Goal: Information Seeking & Learning: Learn about a topic

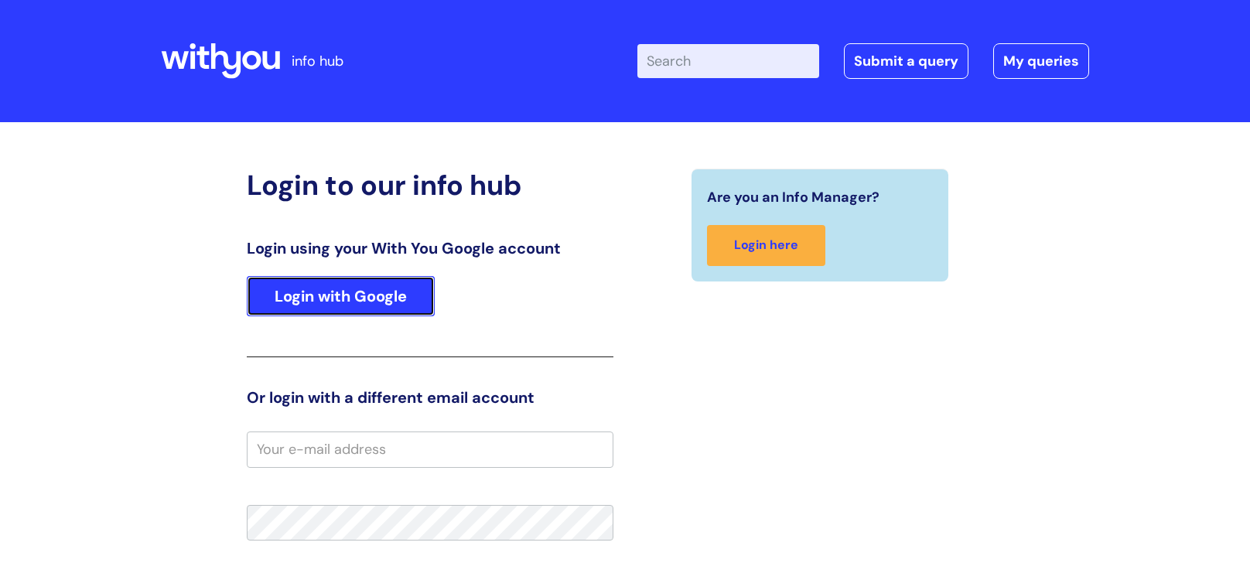
click at [331, 298] on link "Login with Google" at bounding box center [341, 296] width 188 height 40
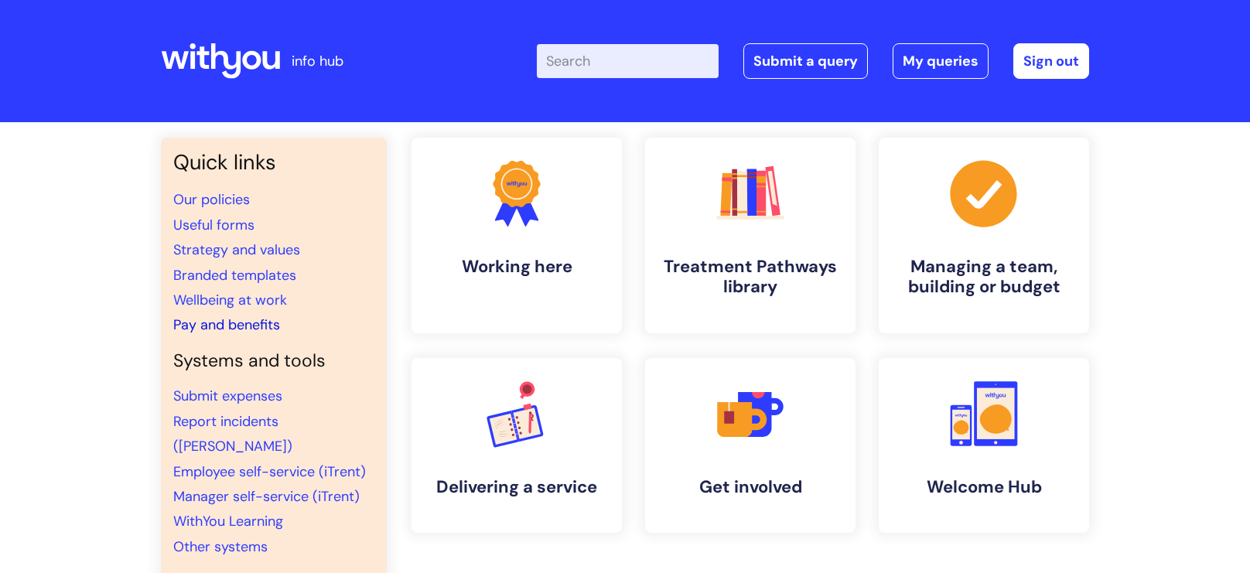
click at [242, 322] on link "Pay and benefits" at bounding box center [226, 324] width 107 height 19
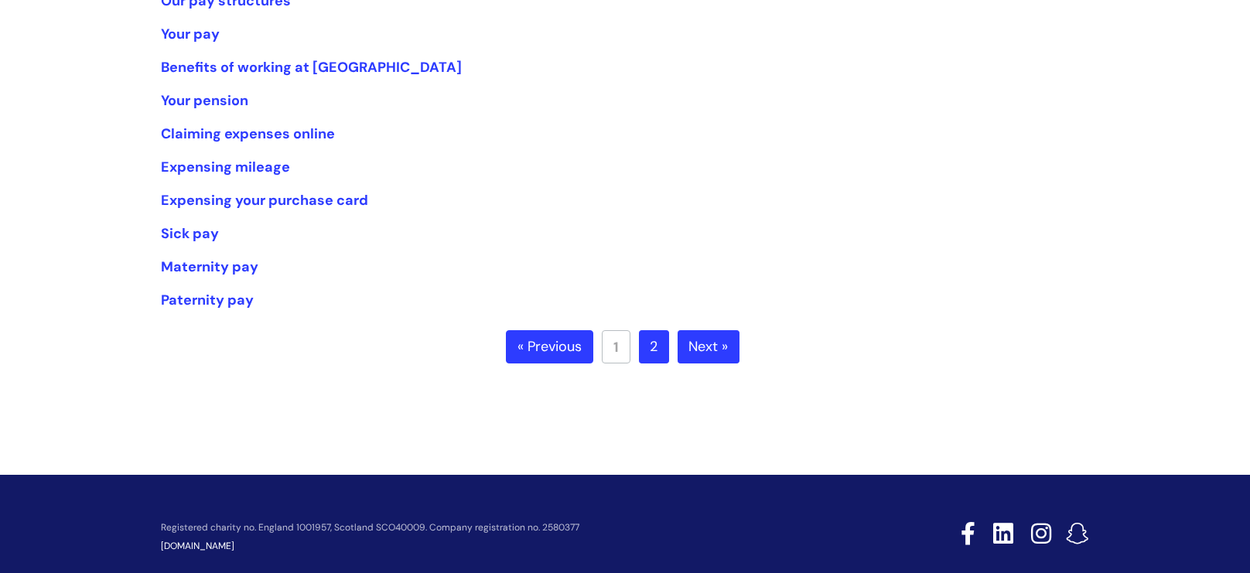
scroll to position [163, 0]
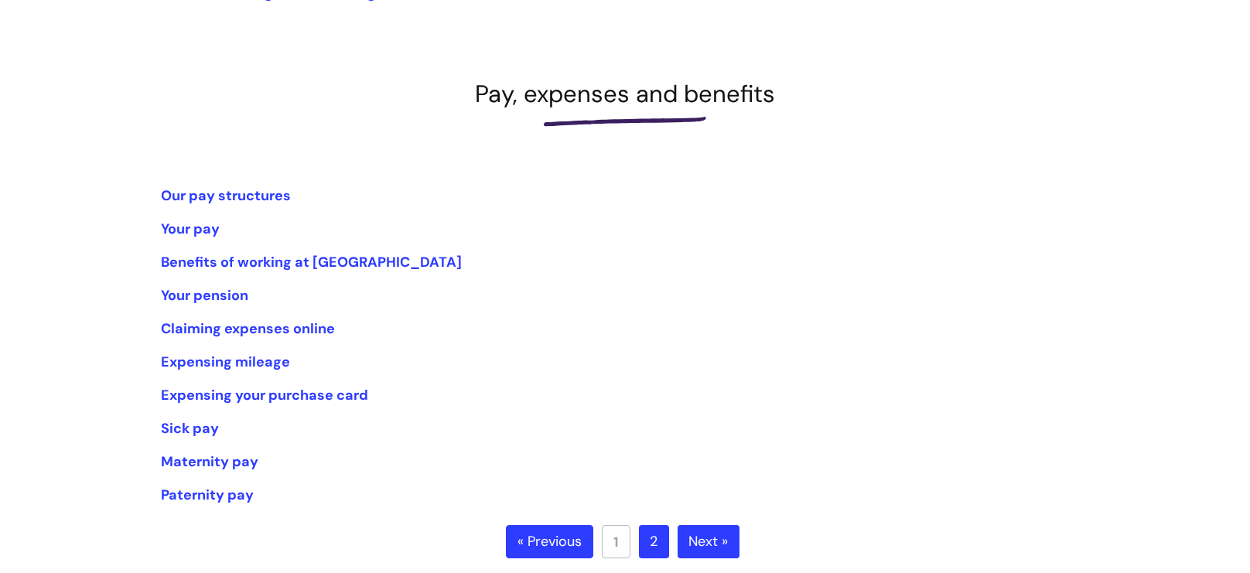
click at [705, 311] on ul "Our pay structures Your pay Benefits of working at WithYou Your pension Claimin…" at bounding box center [625, 345] width 928 height 325
click at [286, 262] on link "Benefits of working at [GEOGRAPHIC_DATA]" at bounding box center [311, 262] width 301 height 19
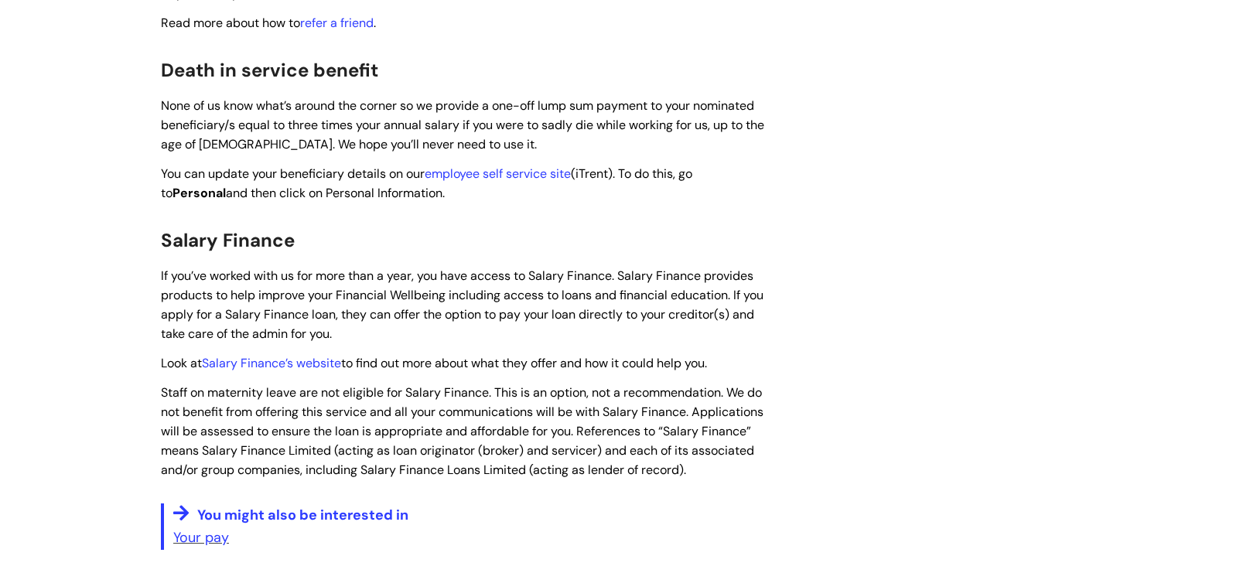
scroll to position [2052, 0]
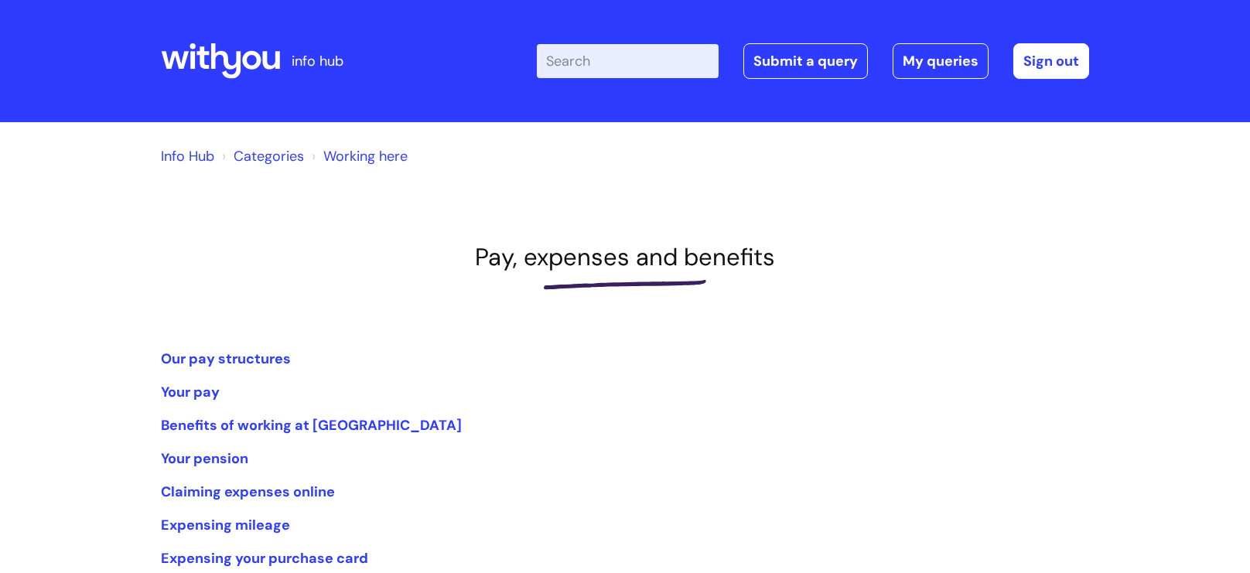
scroll to position [162, 0]
